Goal: Information Seeking & Learning: Learn about a topic

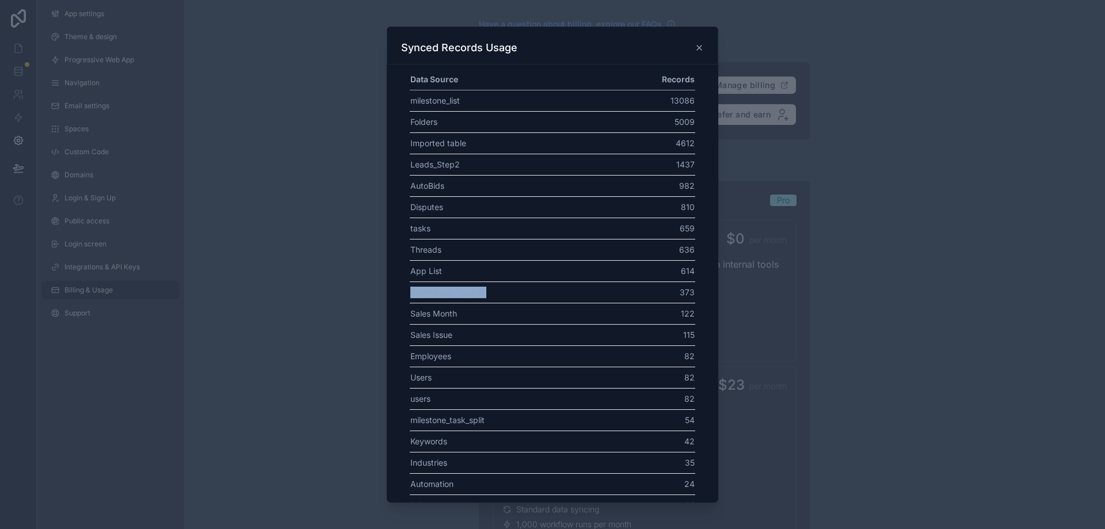
scroll to position [172, 0]
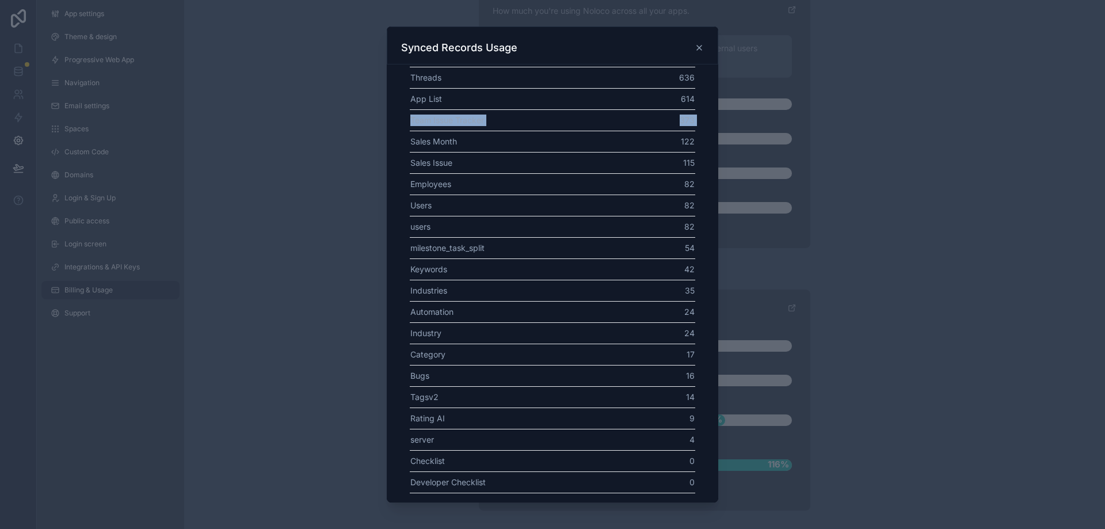
drag, startPoint x: 0, startPoint y: 0, endPoint x: 661, endPoint y: 124, distance: 672.6
click at [661, 124] on tr "Team Issue Tracker 373" at bounding box center [552, 119] width 285 height 21
click at [661, 124] on td "373" at bounding box center [651, 119] width 87 height 21
click at [662, 124] on td "373" at bounding box center [651, 119] width 87 height 21
drag, startPoint x: 662, startPoint y: 124, endPoint x: 441, endPoint y: 93, distance: 223.2
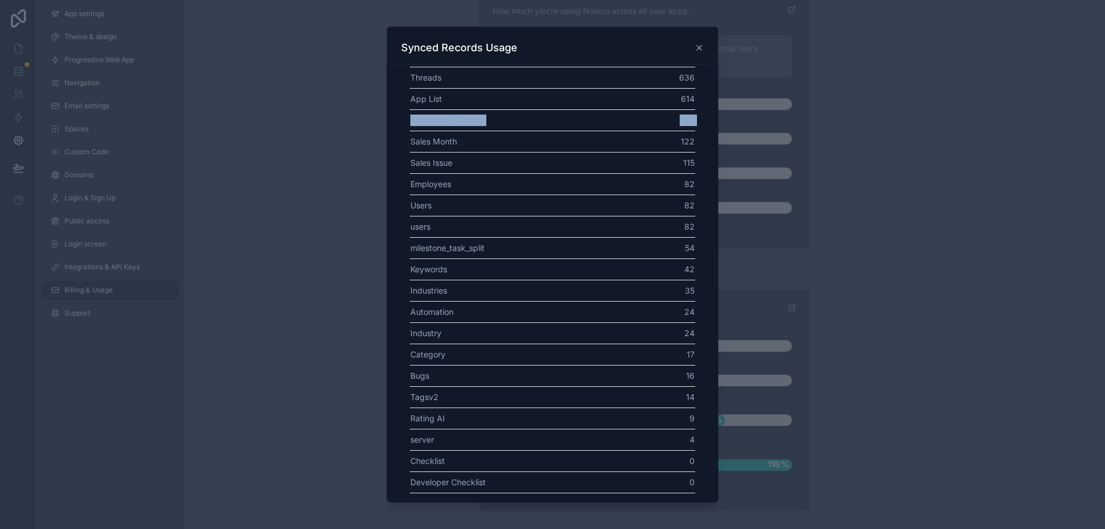
click at [467, 109] on tbody "milestone_list 13086 Folders 5009 Imported table 4612 Leads_Step2 1437 AutoBids…" at bounding box center [552, 205] width 285 height 575
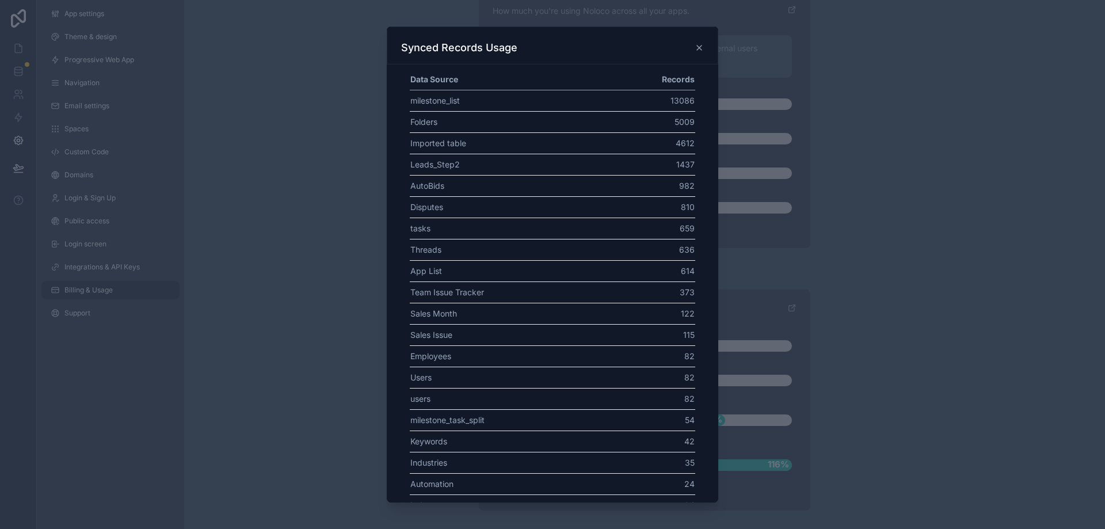
click at [478, 133] on td "Imported table" at bounding box center [509, 142] width 198 height 21
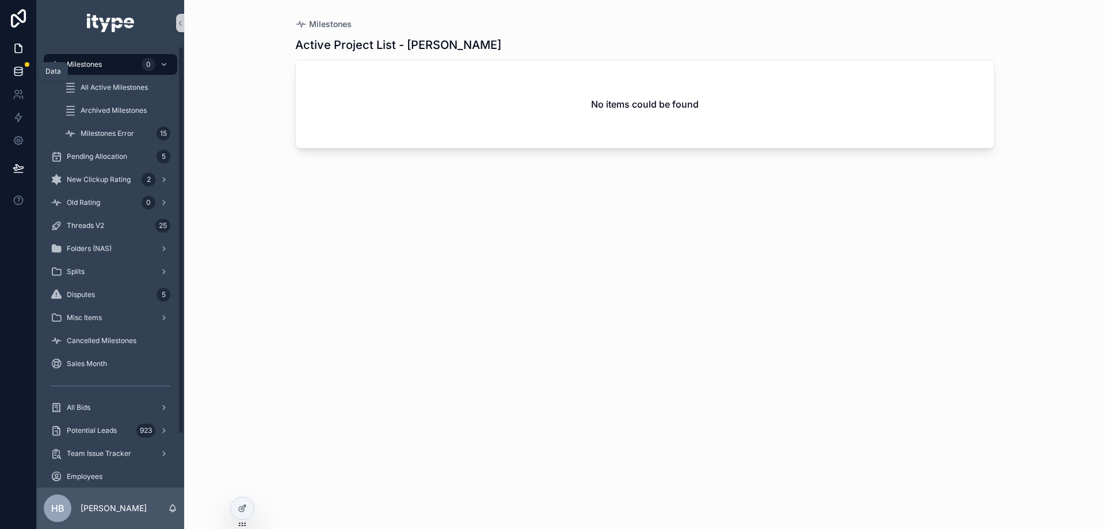
click at [12, 74] on link at bounding box center [18, 71] width 36 height 23
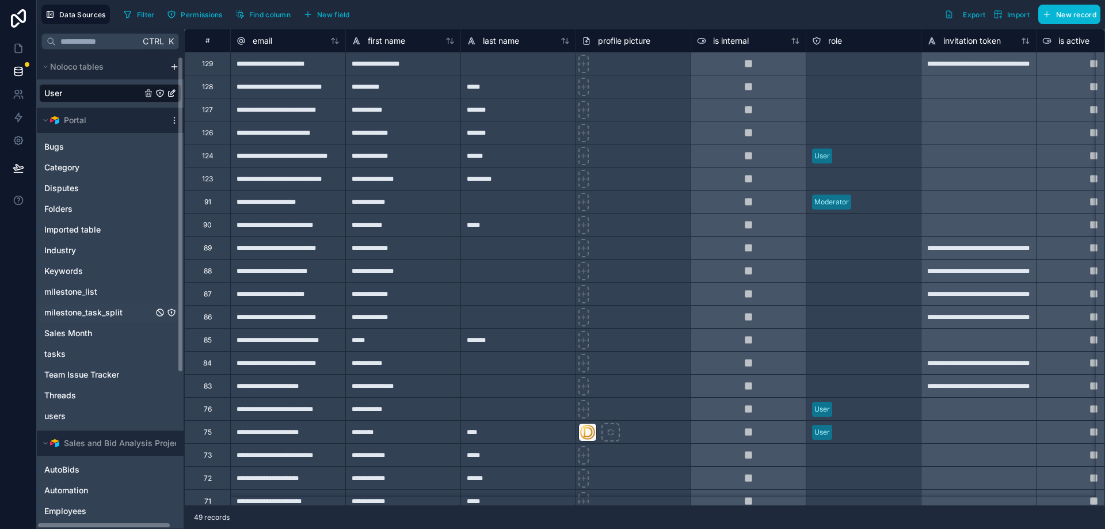
scroll to position [58, 0]
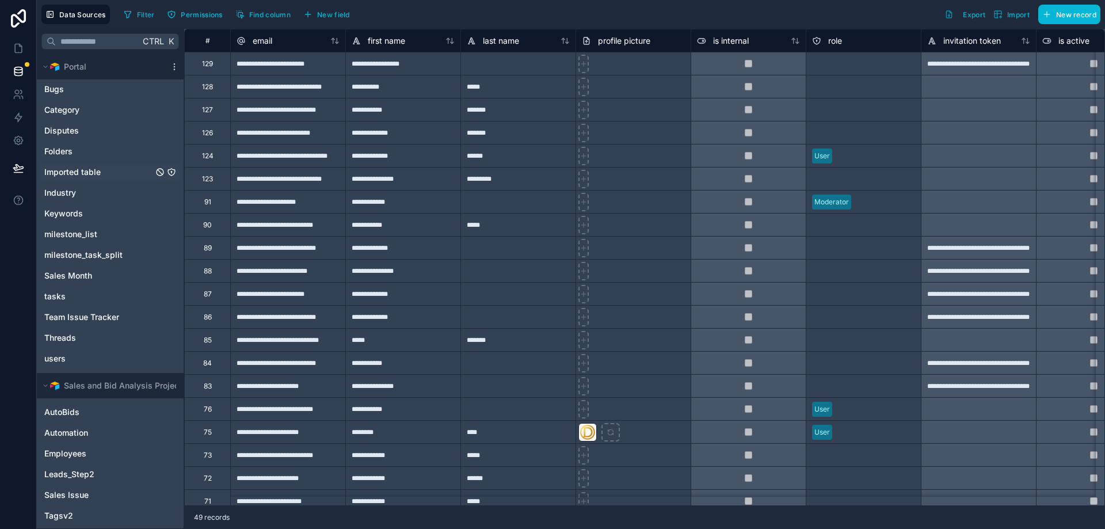
click at [109, 168] on link "Imported table" at bounding box center [98, 172] width 109 height 12
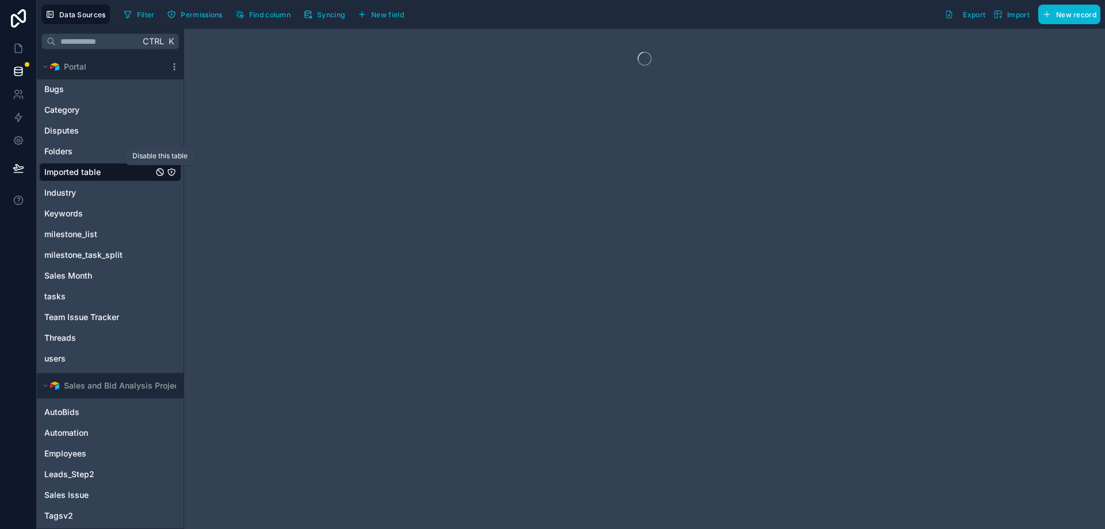
click at [161, 174] on icon "Imported table" at bounding box center [159, 171] width 9 height 9
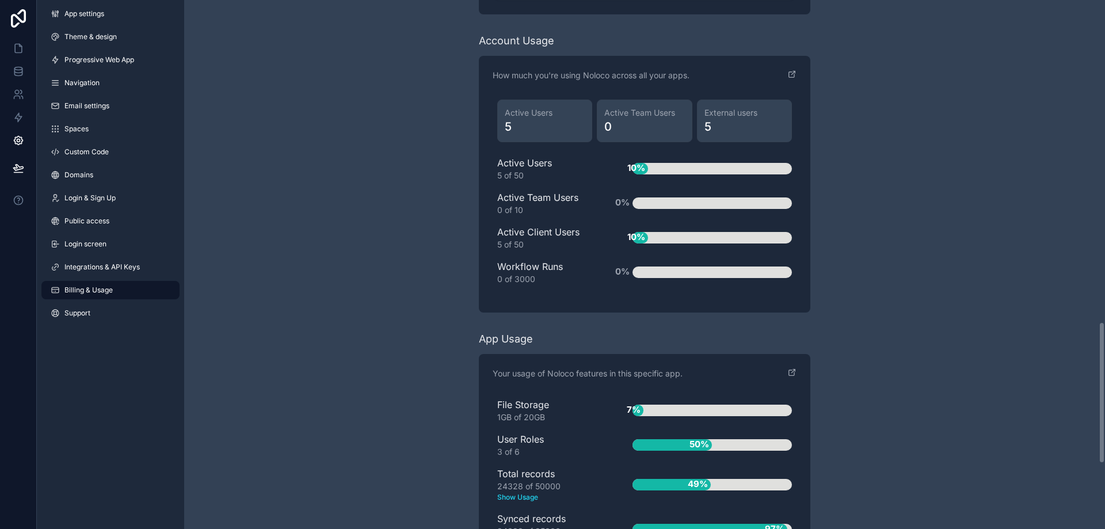
scroll to position [1446, 0]
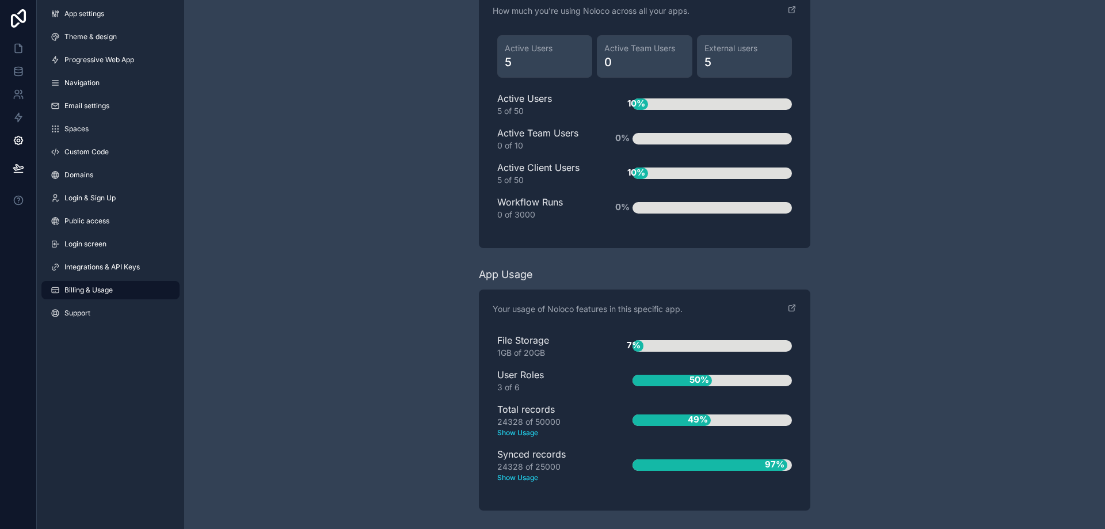
click at [774, 467] on span "97%" at bounding box center [774, 464] width 25 height 19
click at [699, 467] on div "97%" at bounding box center [709, 465] width 155 height 12
click at [539, 478] on text "Show Usage" at bounding box center [546, 477] width 98 height 10
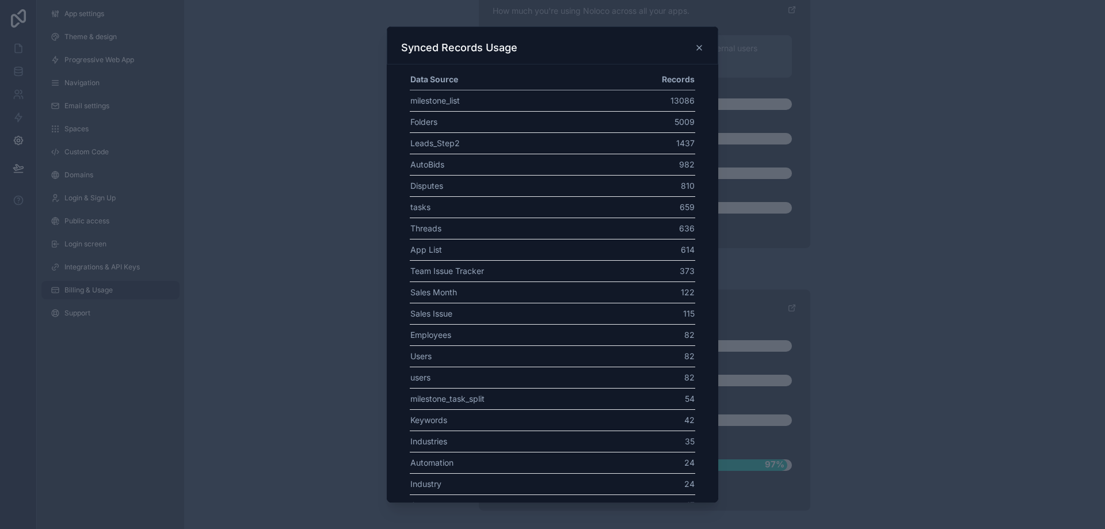
click at [680, 121] on td "5009" at bounding box center [651, 121] width 87 height 21
drag, startPoint x: 680, startPoint y: 121, endPoint x: 672, endPoint y: 94, distance: 28.2
click at [672, 94] on tbody "milestone_list 13086 Folders 5009 Leads_Step2 1437 AutoBids 982 Disputes 810 ta…" at bounding box center [552, 366] width 285 height 553
click at [672, 94] on td "13086" at bounding box center [651, 100] width 87 height 21
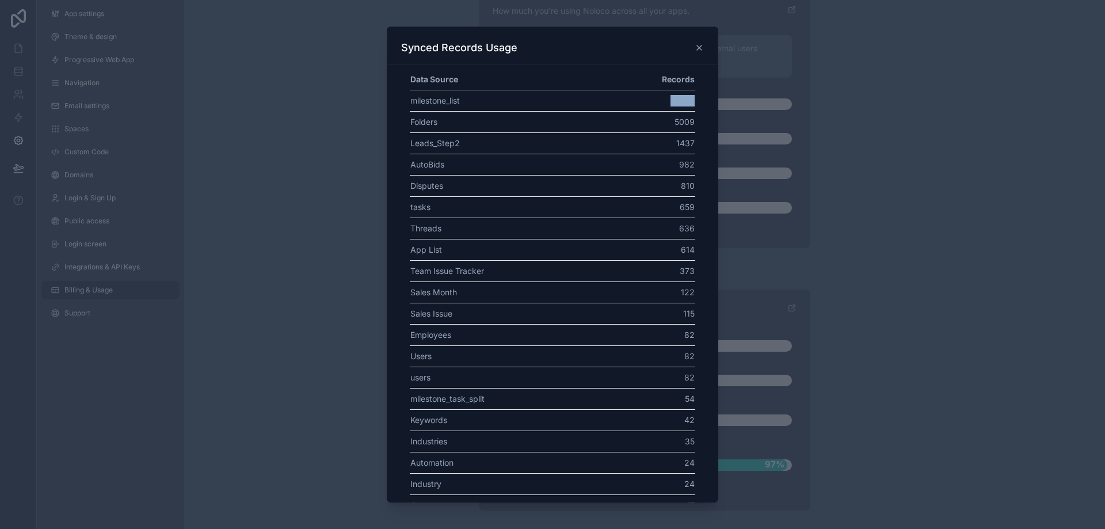
click at [672, 94] on td "13086" at bounding box center [651, 100] width 87 height 21
drag, startPoint x: 672, startPoint y: 94, endPoint x: 670, endPoint y: 144, distance: 49.5
click at [670, 144] on tbody "milestone_list 13086 Folders 5009 Leads_Step2 1437 AutoBids 982 Disputes 810 ta…" at bounding box center [552, 366] width 285 height 553
click at [670, 144] on td "1437" at bounding box center [651, 142] width 87 height 21
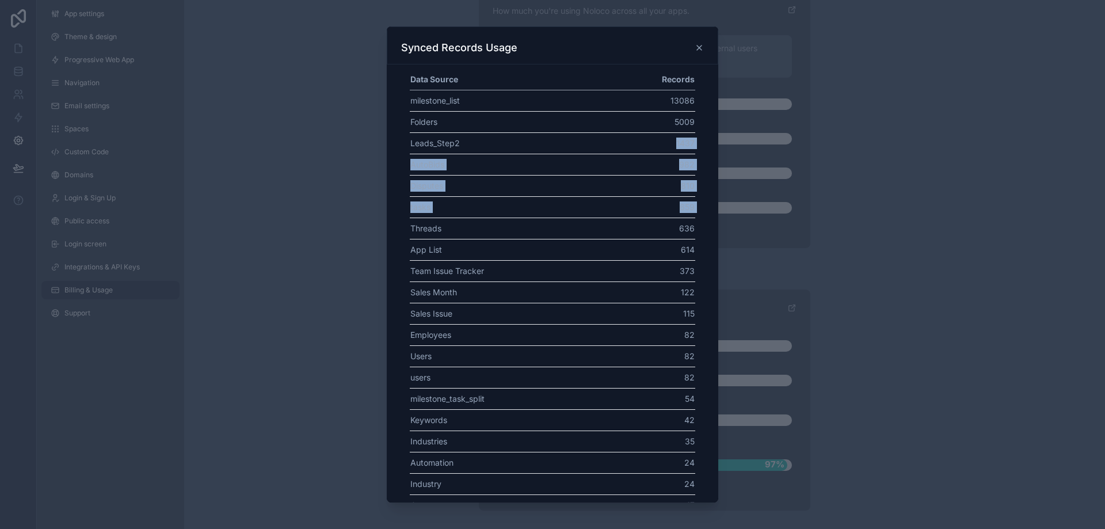
drag, startPoint x: 670, startPoint y: 144, endPoint x: 681, endPoint y: 214, distance: 71.1
click at [681, 214] on tbody "milestone_list 13086 Folders 5009 Leads_Step2 1437 AutoBids 982 Disputes 810 ta…" at bounding box center [552, 366] width 285 height 553
click at [681, 214] on td "659" at bounding box center [651, 206] width 87 height 21
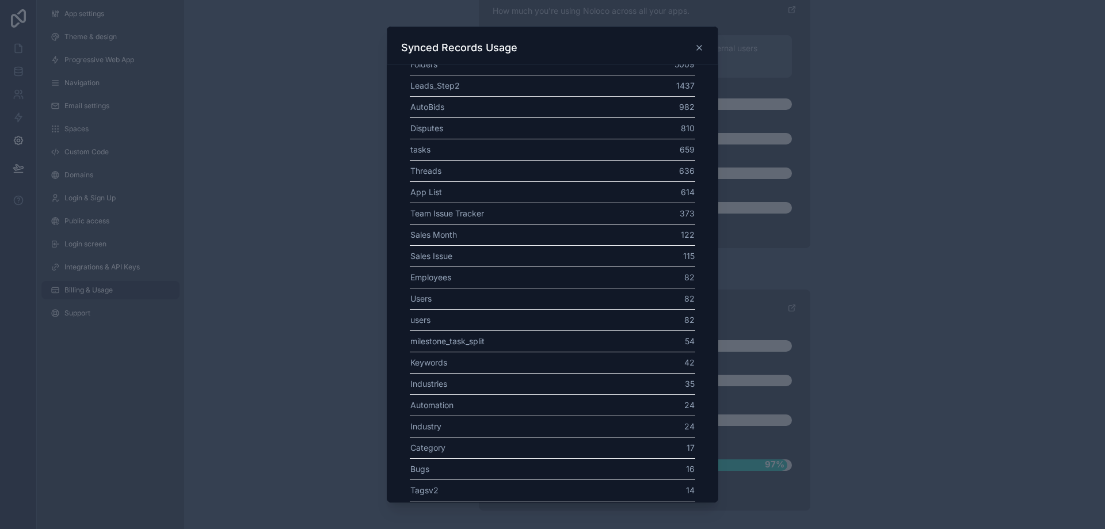
click at [679, 217] on td "373" at bounding box center [651, 213] width 87 height 21
drag, startPoint x: 679, startPoint y: 217, endPoint x: 678, endPoint y: 208, distance: 9.2
click at [679, 209] on td "373" at bounding box center [651, 213] width 87 height 21
click at [678, 206] on td "373" at bounding box center [651, 213] width 87 height 21
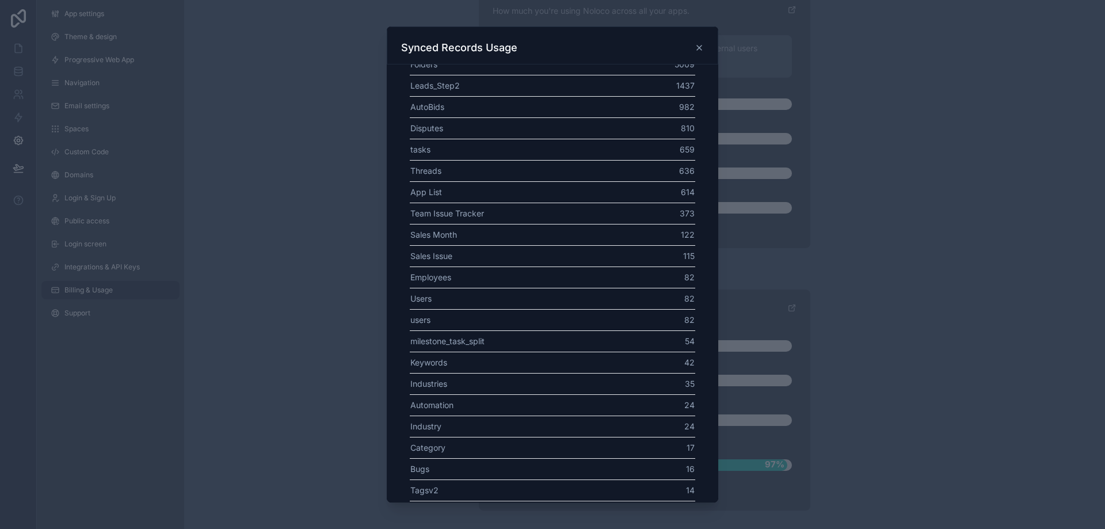
click at [938, 261] on div at bounding box center [552, 264] width 1105 height 529
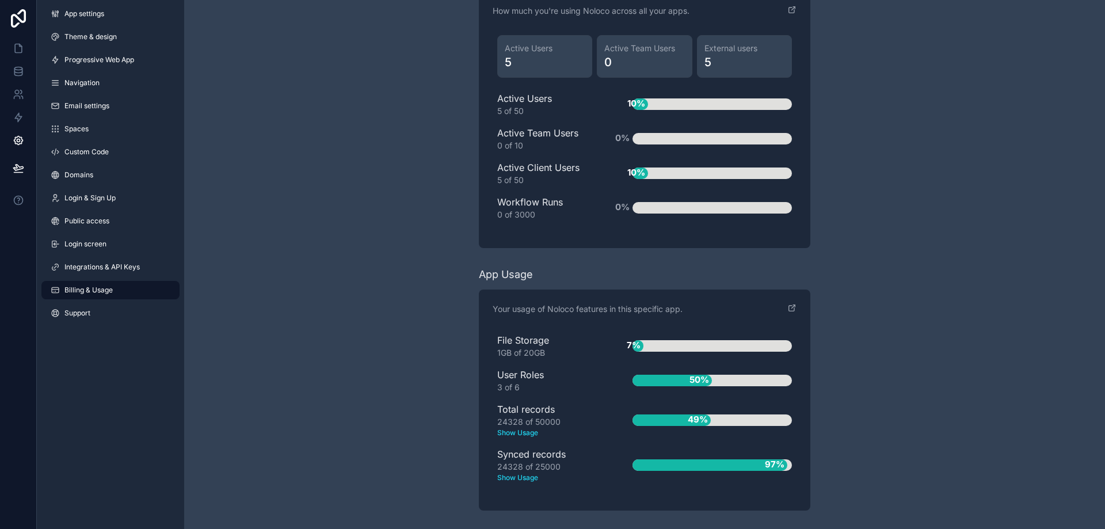
click at [505, 482] on text "Show Usage" at bounding box center [546, 477] width 98 height 10
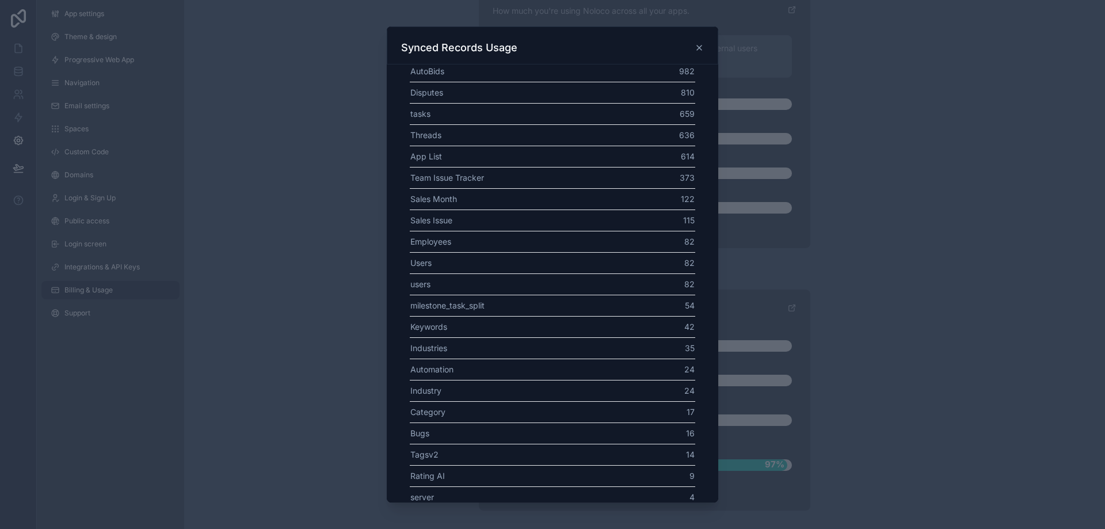
scroll to position [0, 0]
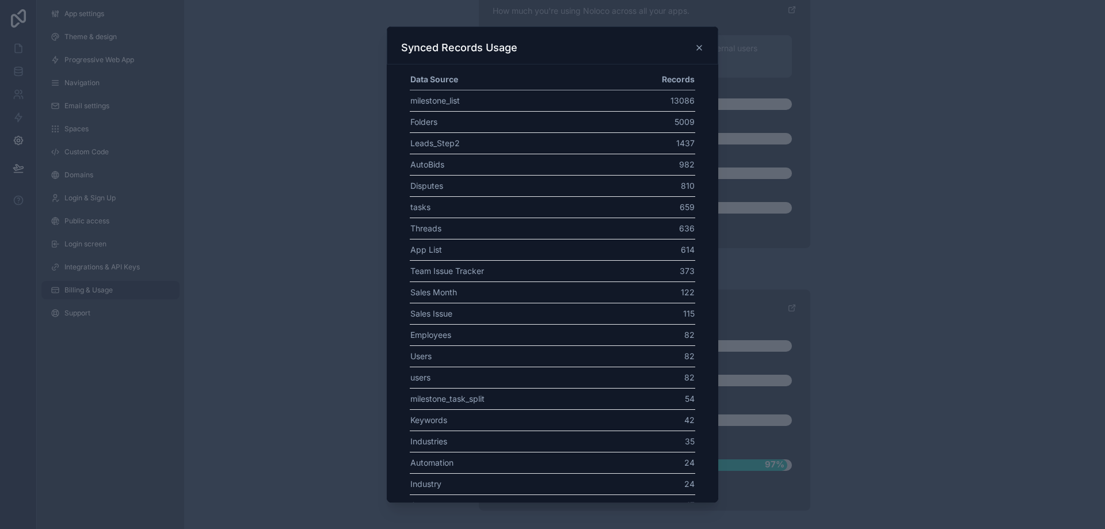
click at [160, 254] on div at bounding box center [552, 264] width 1105 height 529
